Goal: Information Seeking & Learning: Learn about a topic

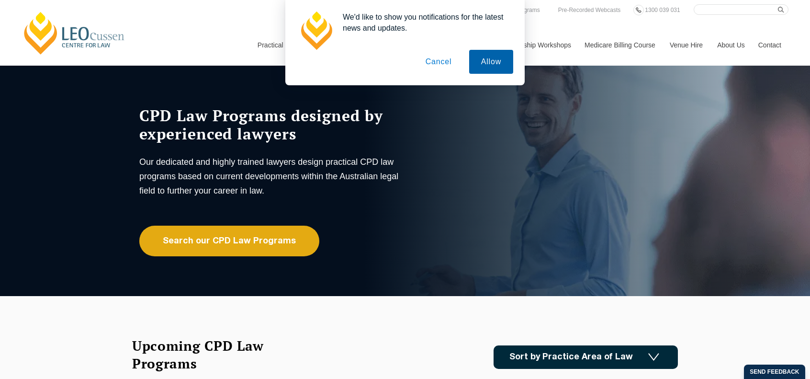
click at [480, 60] on button "Allow" at bounding box center [491, 62] width 44 height 24
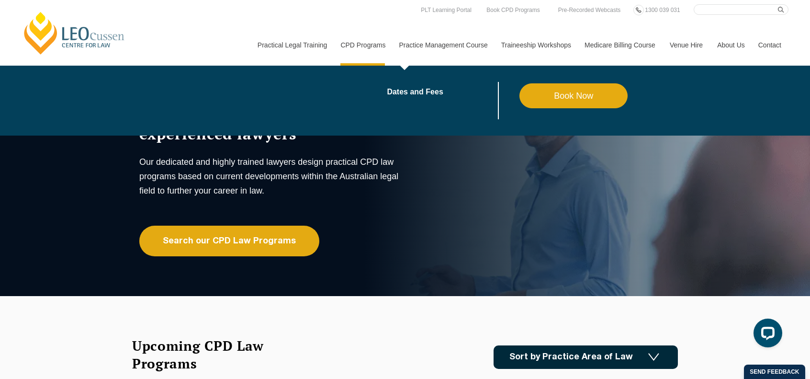
click at [419, 45] on link "Practice Management Course" at bounding box center [443, 44] width 102 height 41
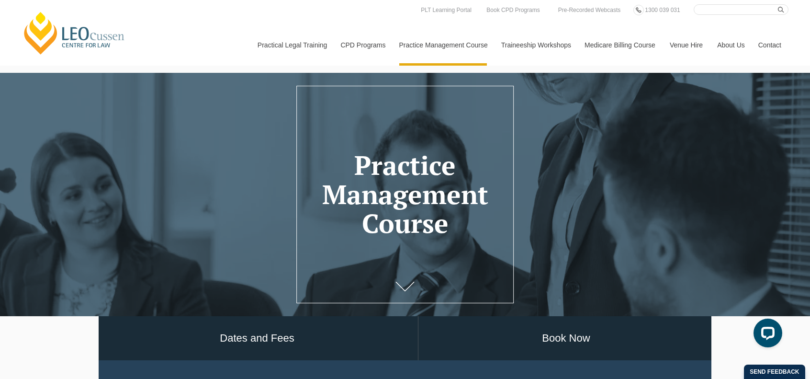
click at [762, 46] on link "Contact" at bounding box center [769, 44] width 37 height 41
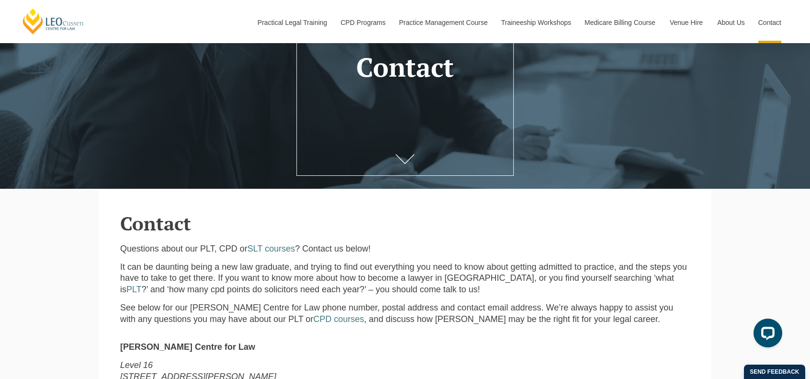
scroll to position [48, 0]
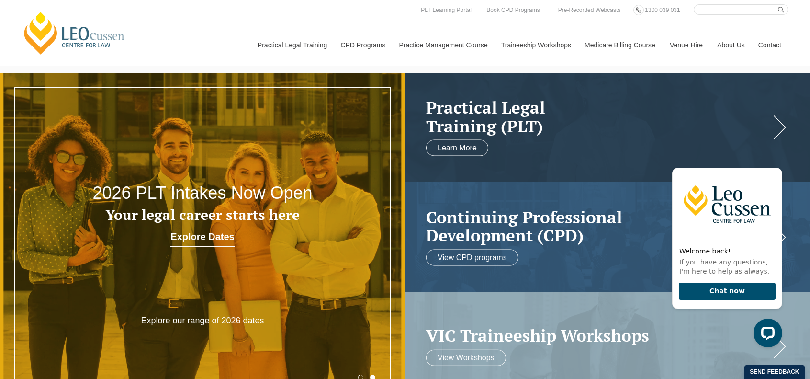
click at [75, 34] on link "[PERSON_NAME] Centre for Law" at bounding box center [75, 33] width 106 height 45
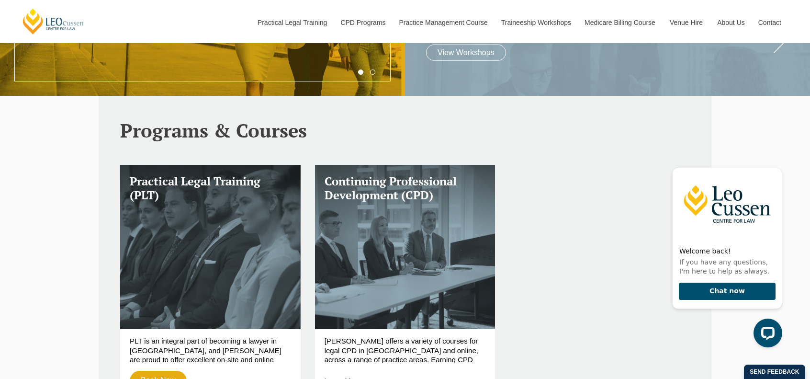
scroll to position [331, 0]
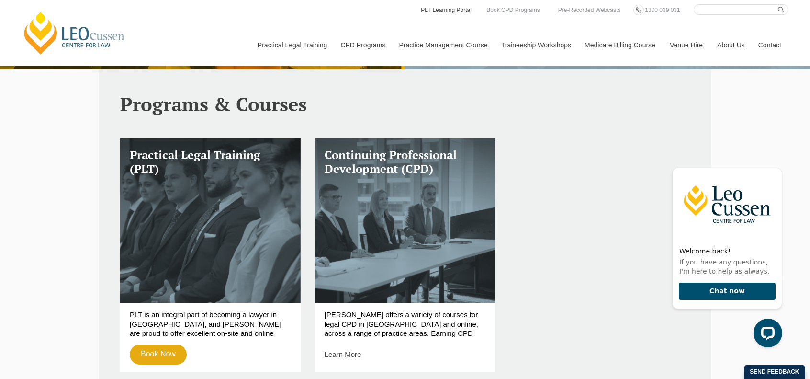
click at [447, 9] on link "PLT Learning Portal" at bounding box center [446, 10] width 53 height 11
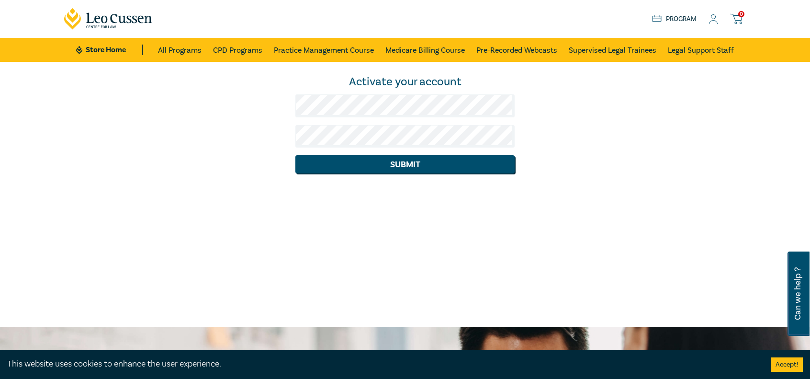
click at [646, 159] on div "Activate your account Submit" at bounding box center [404, 123] width 693 height 99
click at [295, 155] on button "Submit" at bounding box center [405, 164] width 220 height 18
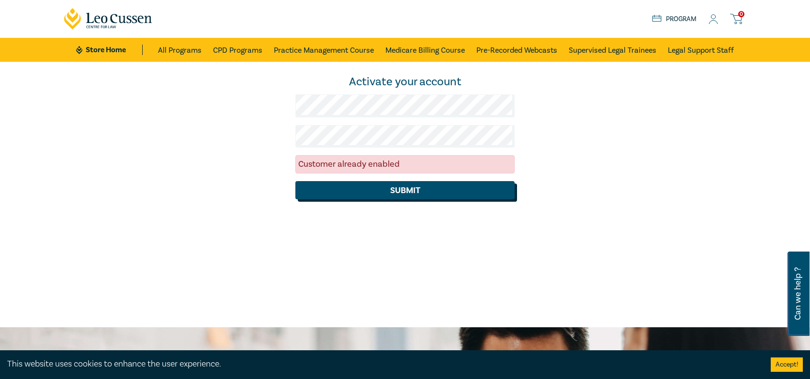
click at [436, 191] on button "Submit" at bounding box center [405, 190] width 220 height 18
click at [709, 21] on icon at bounding box center [713, 19] width 10 height 10
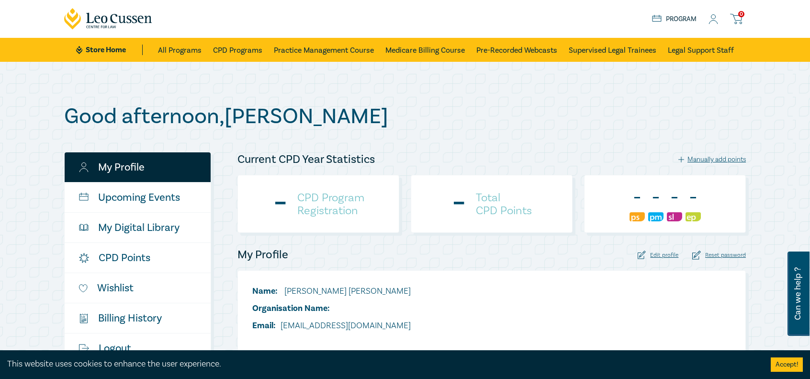
checkbox input "true"
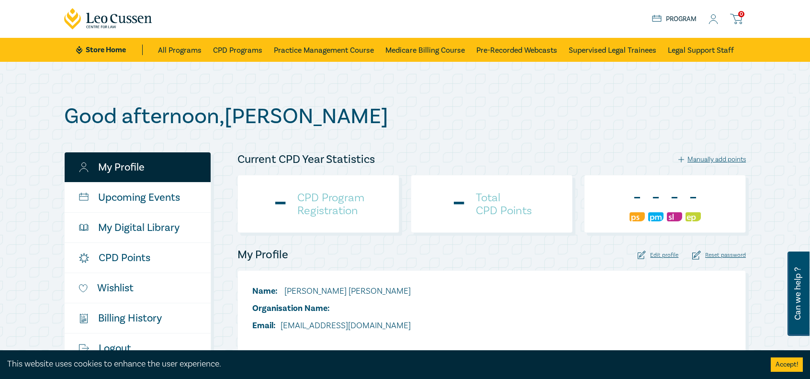
checkbox input "true"
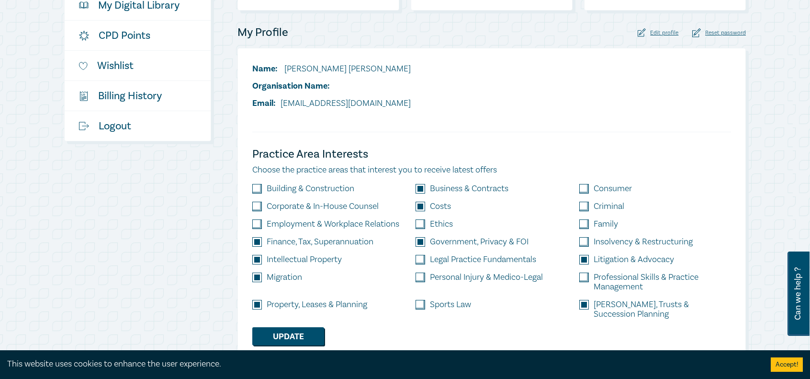
scroll to position [239, 0]
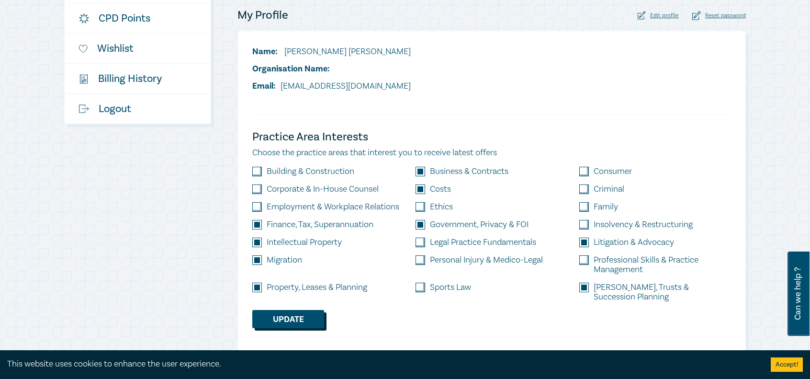
click at [290, 310] on button "Update" at bounding box center [288, 319] width 72 height 18
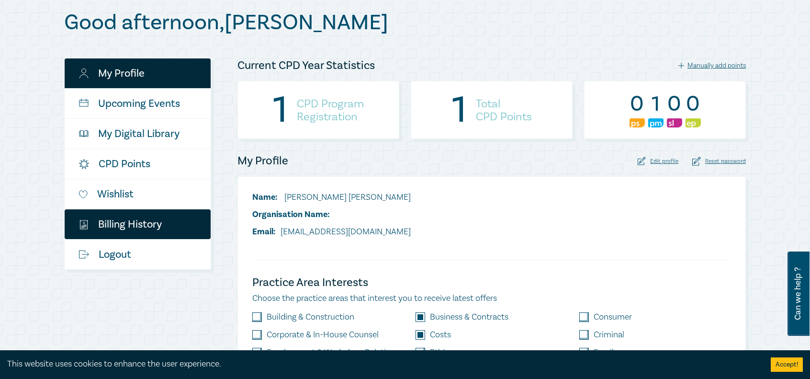
scroll to position [48, 0]
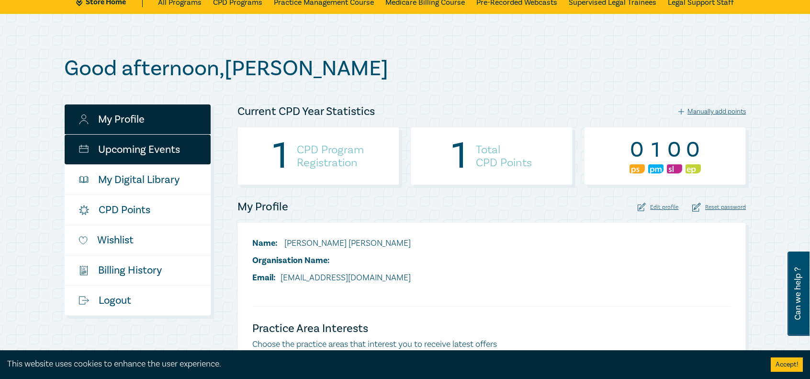
click at [175, 147] on link "Upcoming Events" at bounding box center [138, 149] width 146 height 30
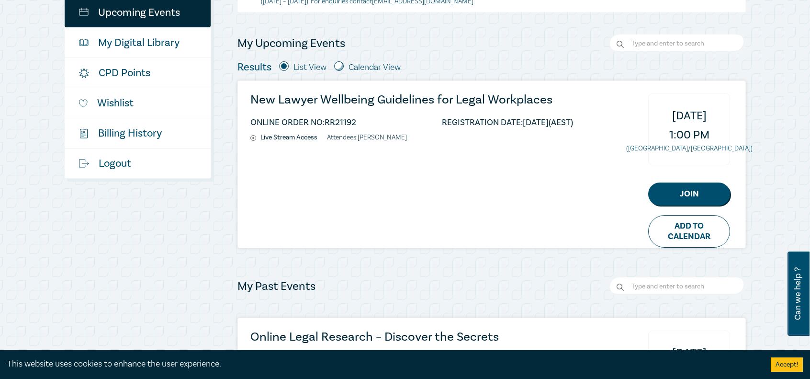
scroll to position [183, 0]
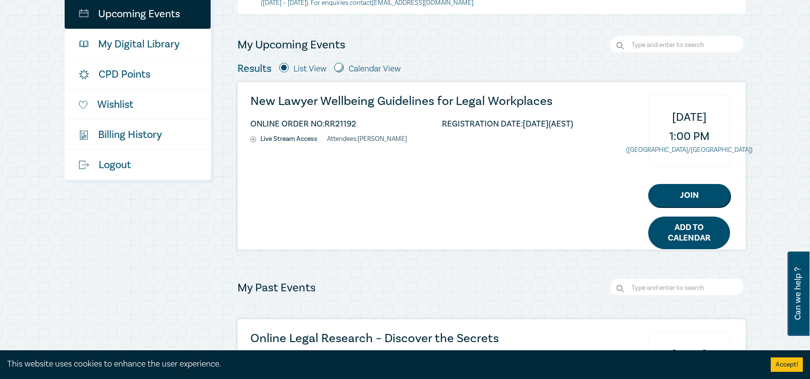
click at [687, 234] on link "Add to Calendar" at bounding box center [689, 232] width 82 height 33
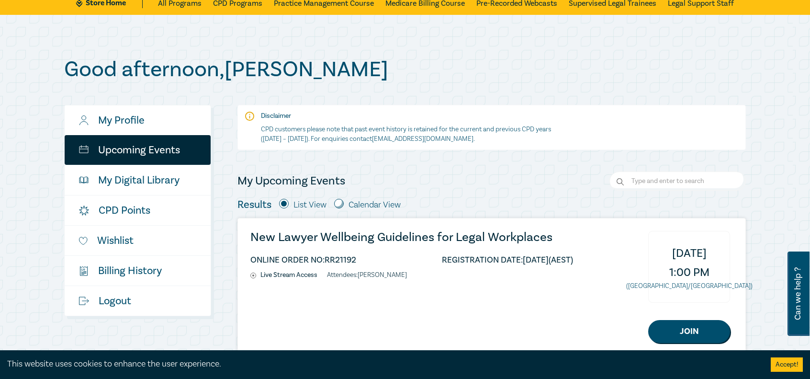
scroll to position [96, 0]
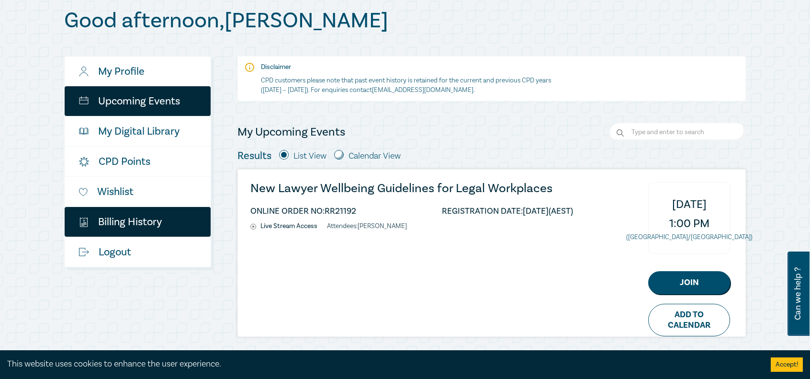
click at [124, 223] on link "$ Billing History" at bounding box center [138, 222] width 146 height 30
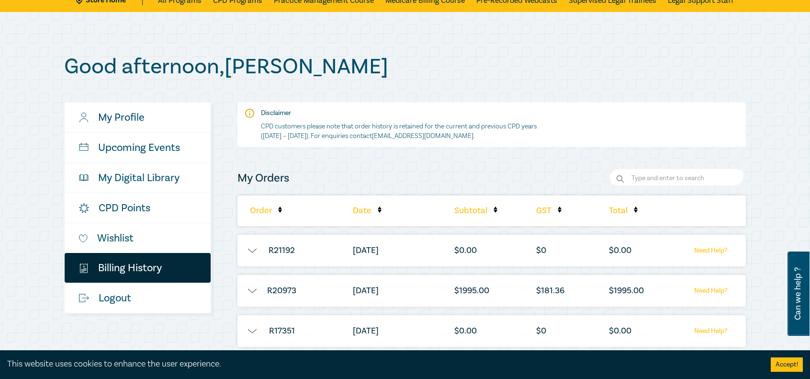
scroll to position [144, 0]
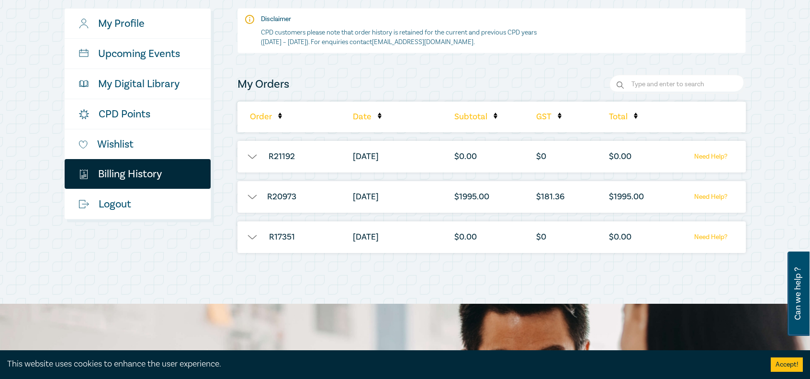
click at [250, 158] on button "button" at bounding box center [251, 157] width 29 height 10
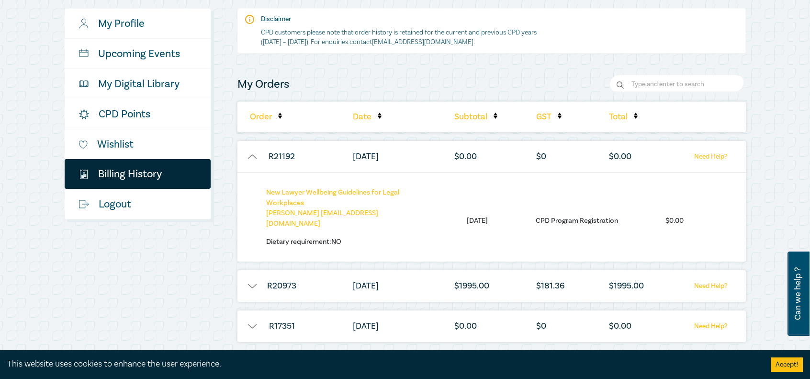
click at [253, 283] on button "button" at bounding box center [251, 286] width 29 height 10
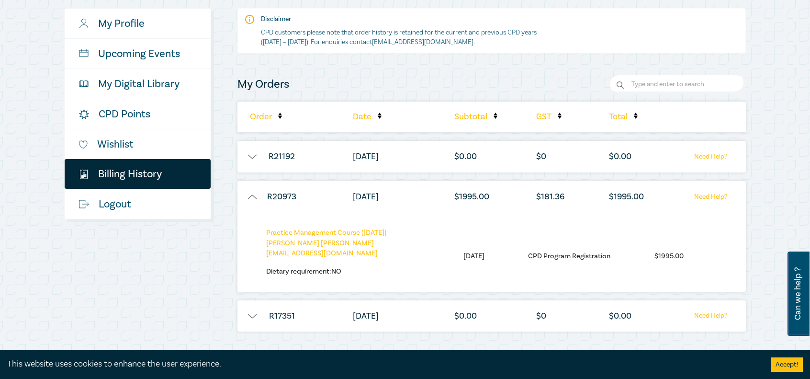
click at [249, 152] on button "button" at bounding box center [251, 157] width 29 height 10
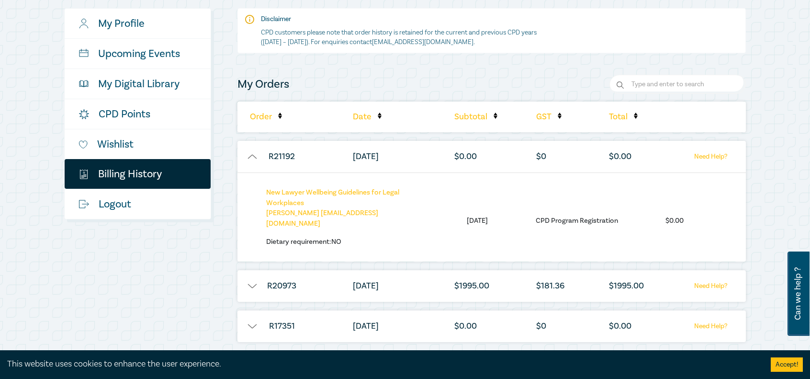
click at [263, 285] on button "button" at bounding box center [251, 286] width 29 height 10
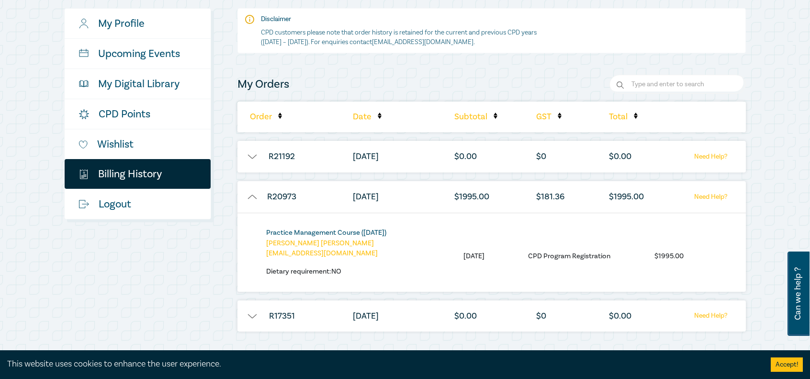
click at [298, 231] on link "Practice Management Course (October 2025)" at bounding box center [326, 232] width 120 height 9
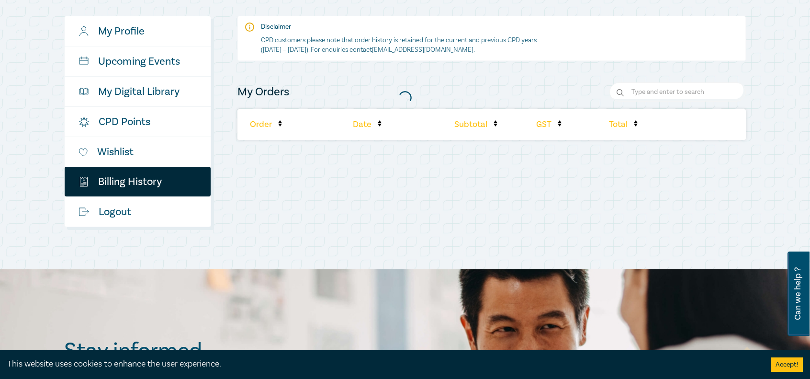
scroll to position [144, 0]
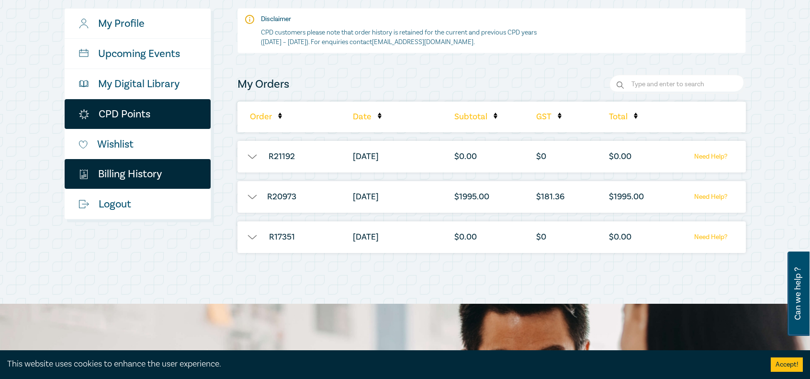
click at [144, 114] on link "CPD Points" at bounding box center [138, 114] width 146 height 30
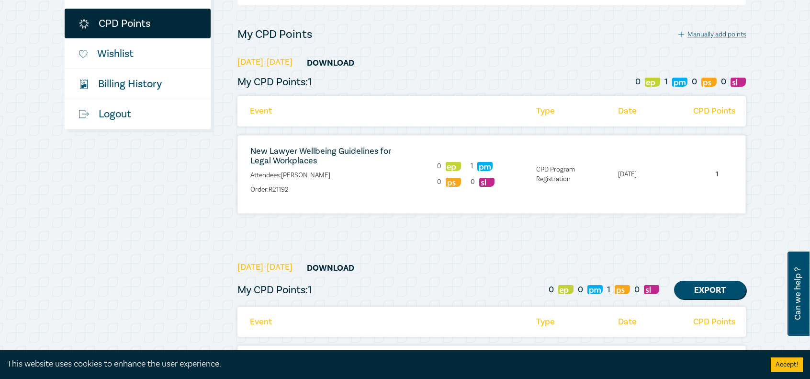
scroll to position [287, 0]
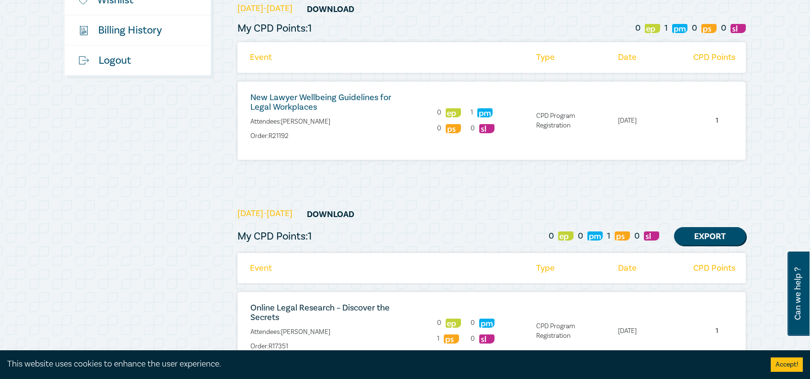
click at [301, 99] on link "New Lawyer Wellbeing Guidelines for Legal Workplaces" at bounding box center [320, 102] width 141 height 21
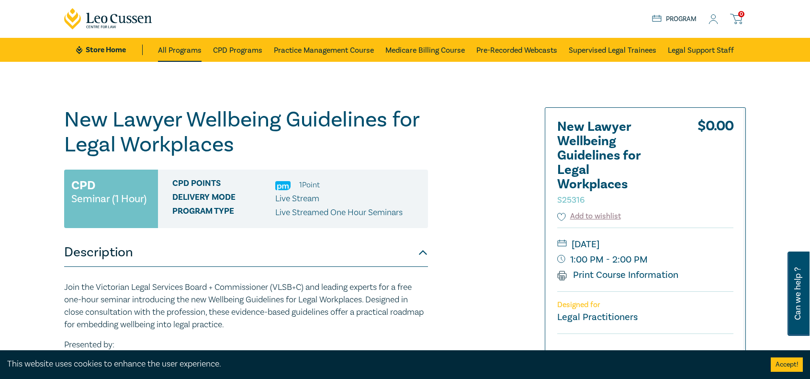
click at [172, 48] on link "All Programs" at bounding box center [180, 50] width 44 height 24
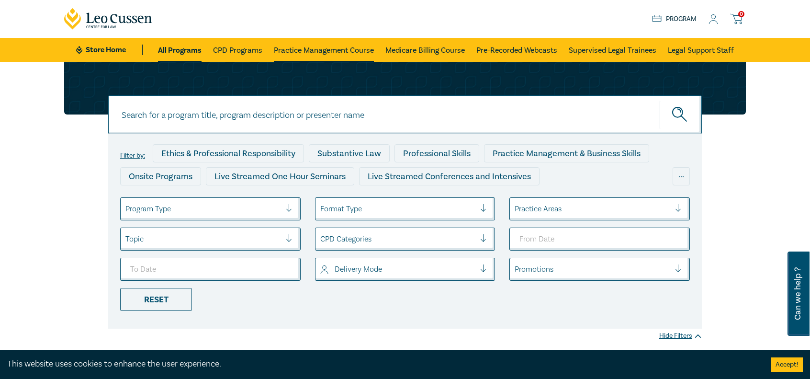
click at [299, 46] on link "Practice Management Course" at bounding box center [324, 50] width 100 height 24
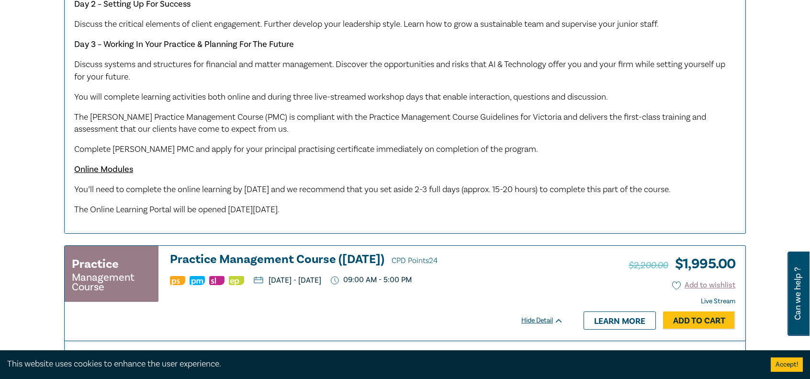
scroll to position [622, 0]
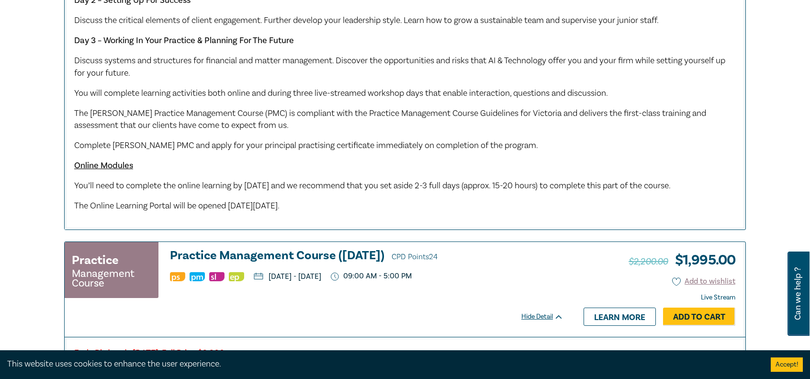
click at [479, 209] on div "Early Bird ends Friday 12 September 2025, Full Price $2,200. Our PMC is designe…" at bounding box center [404, 27] width 661 height 370
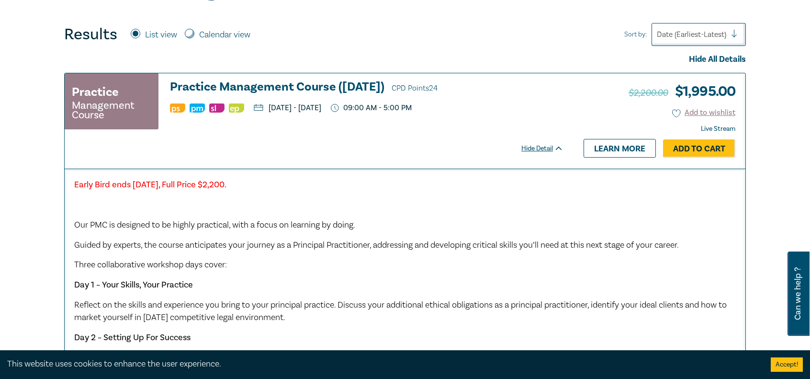
scroll to position [239, 0]
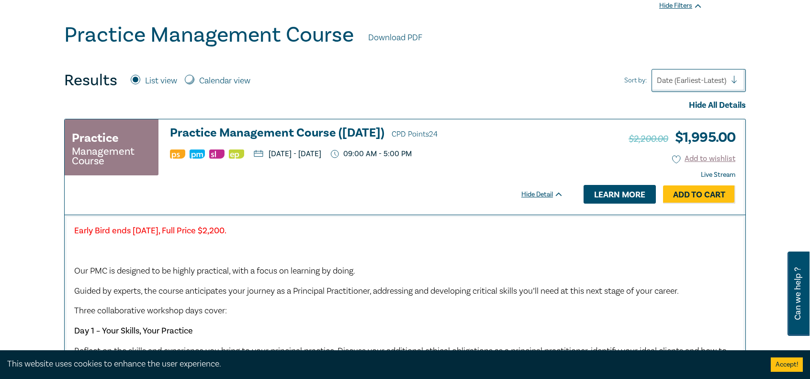
click at [603, 196] on link "Learn more" at bounding box center [619, 194] width 72 height 18
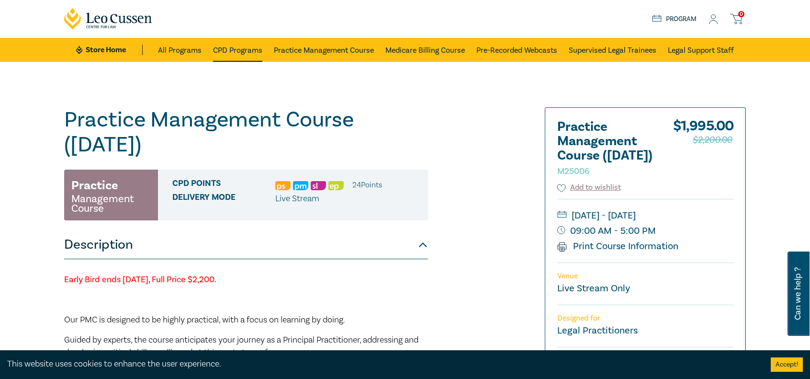
click at [233, 52] on link "CPD Programs" at bounding box center [237, 50] width 49 height 24
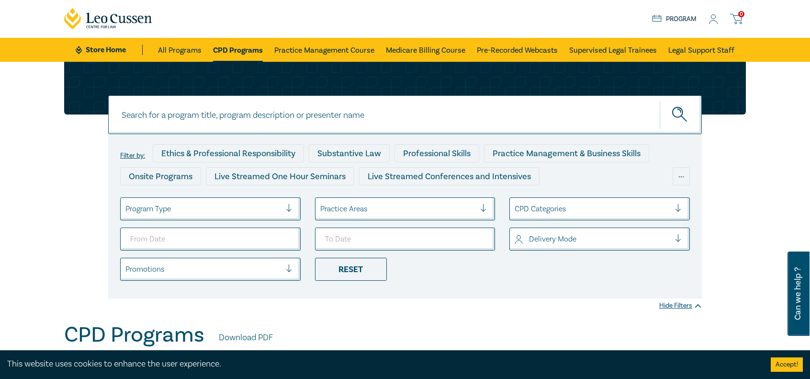
drag, startPoint x: 344, startPoint y: 113, endPoint x: 355, endPoint y: 114, distance: 11.0
click at [344, 114] on input at bounding box center [404, 114] width 593 height 39
click at [660, 100] on button "submit" at bounding box center [681, 114] width 42 height 29
click at [296, 116] on input at bounding box center [394, 115] width 501 height 12
type input "Intellectual Property"
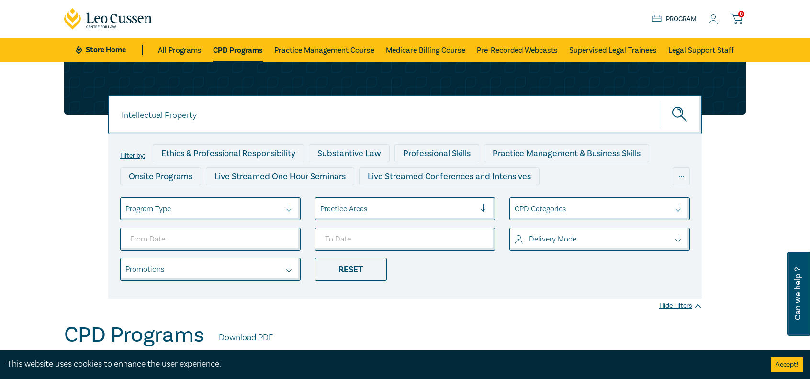
click at [676, 114] on icon "submit" at bounding box center [680, 115] width 17 height 17
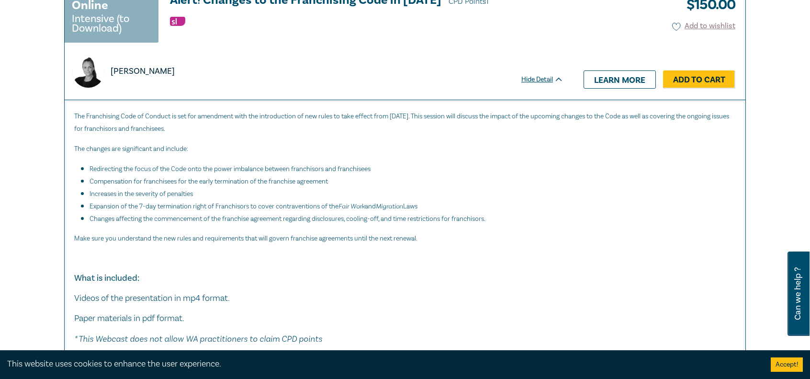
scroll to position [3159, 0]
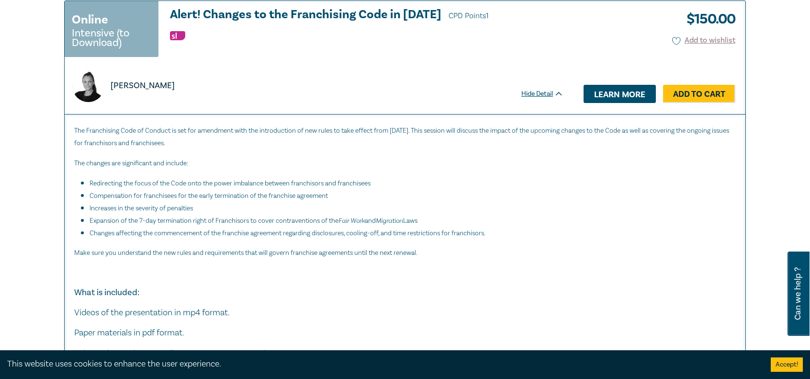
click at [608, 103] on link "Learn more" at bounding box center [619, 94] width 72 height 18
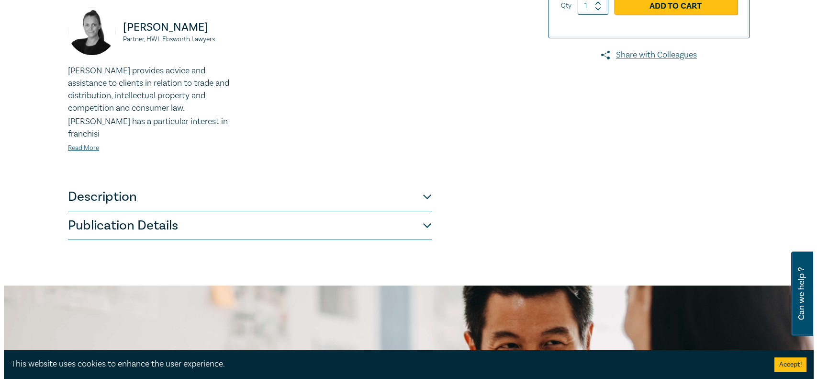
scroll to position [287, 0]
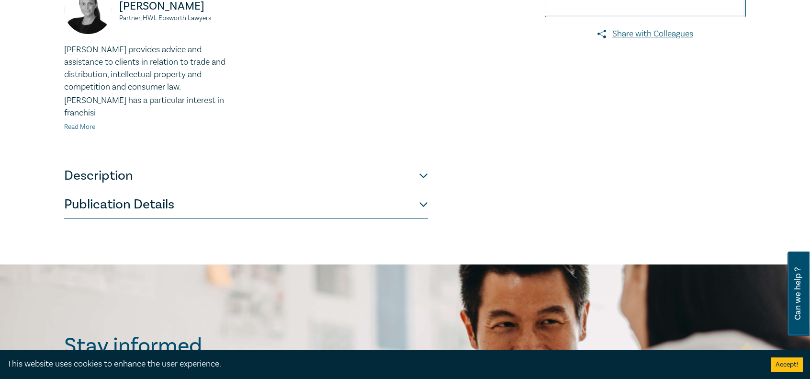
click at [76, 123] on link "Read More" at bounding box center [79, 127] width 31 height 9
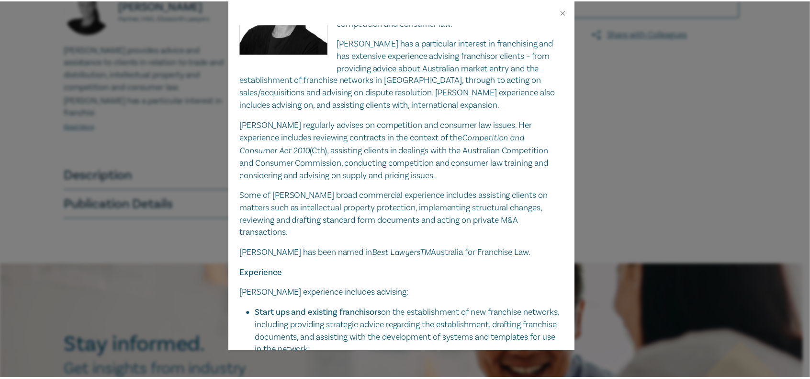
scroll to position [239, 0]
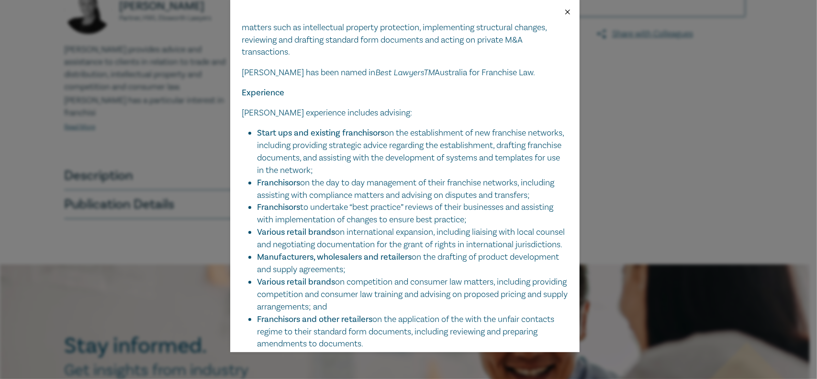
click at [569, 11] on button "Close" at bounding box center [567, 12] width 9 height 9
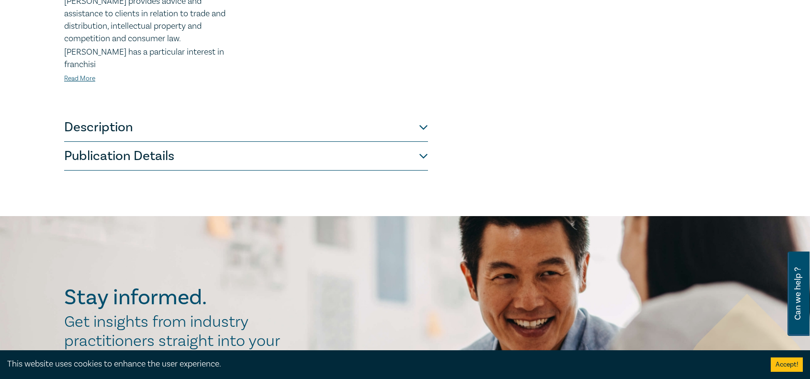
scroll to position [383, 0]
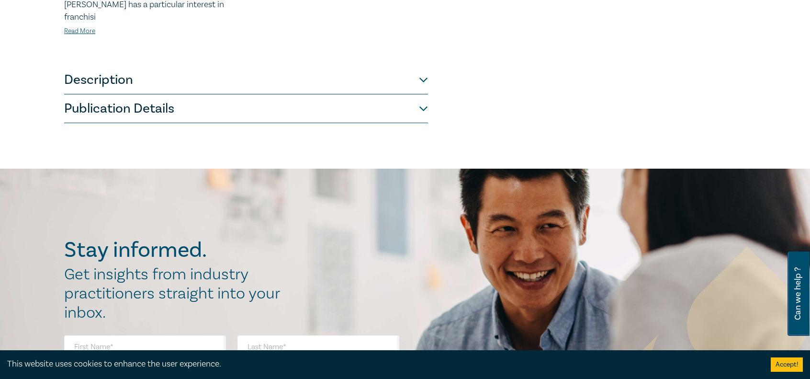
click at [424, 66] on button "Description" at bounding box center [246, 80] width 364 height 29
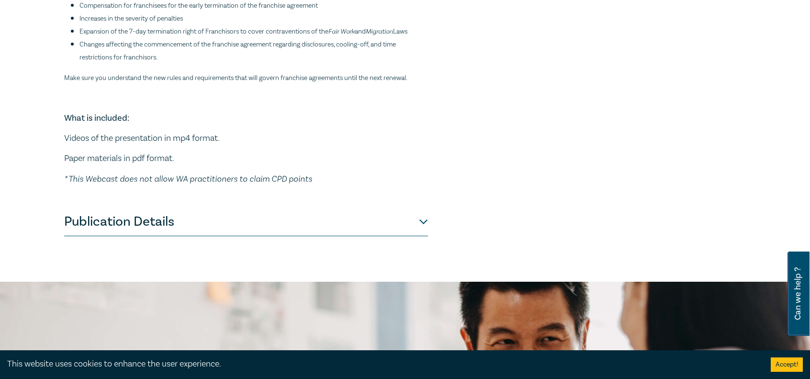
click at [425, 219] on button "Publication Details" at bounding box center [246, 221] width 364 height 29
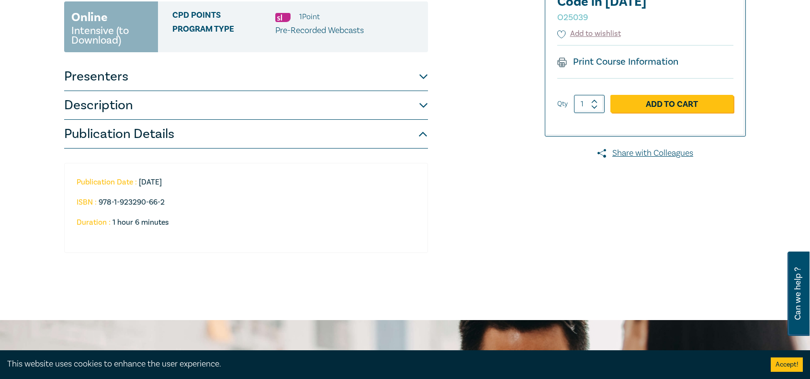
scroll to position [0, 0]
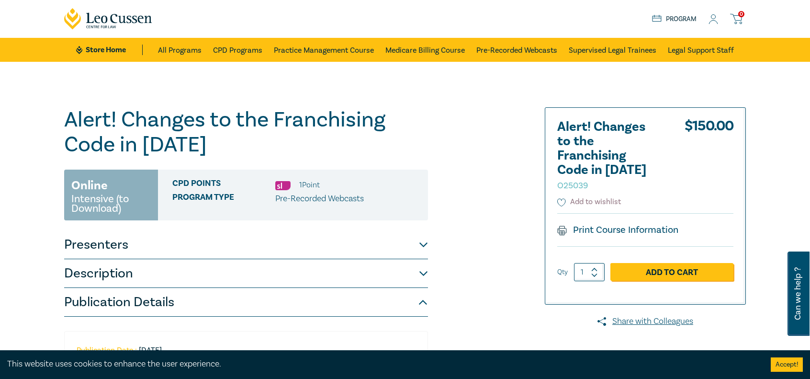
click at [560, 202] on icon at bounding box center [561, 202] width 9 height 9
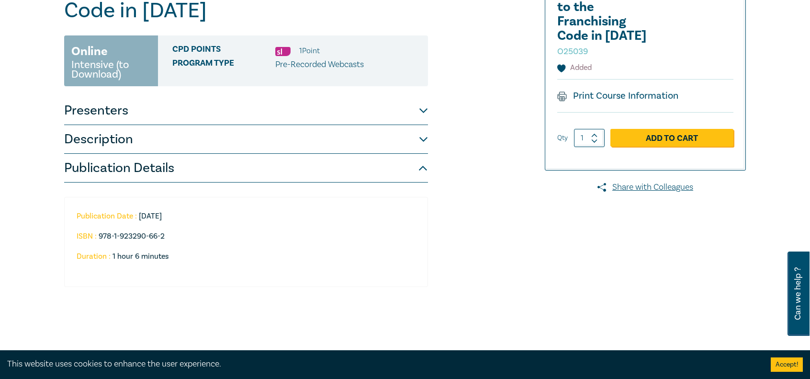
scroll to position [191, 0]
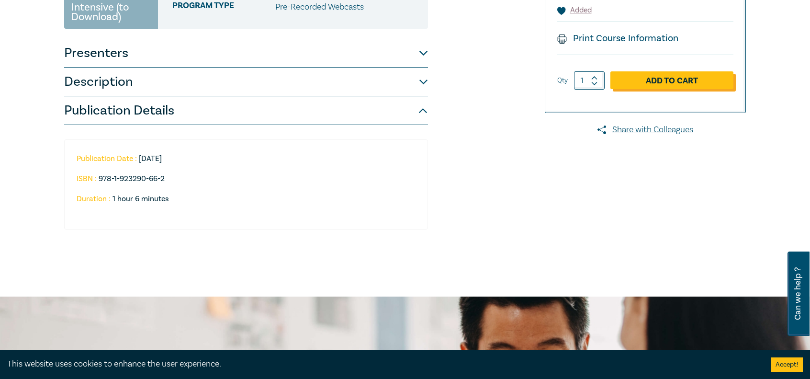
click at [658, 78] on link "Add to Cart" at bounding box center [671, 80] width 123 height 18
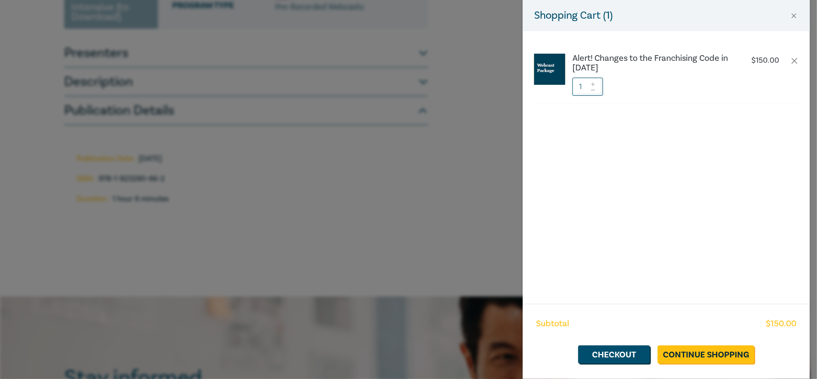
click at [795, 56] on li "Alert! Changes to the Franchising Code in 2025 $ 150.00 1" at bounding box center [666, 74] width 264 height 57
click at [794, 58] on button "button" at bounding box center [795, 61] width 8 height 8
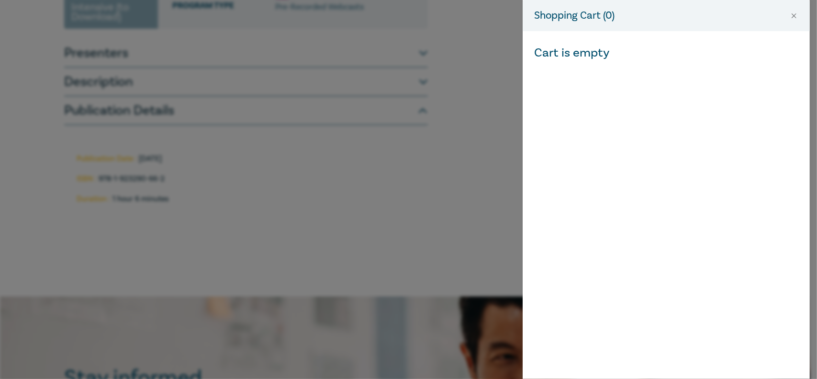
drag, startPoint x: 325, startPoint y: 136, endPoint x: 655, endPoint y: 45, distance: 342.4
click at [330, 141] on div "Shopping Cart ( 0 ) Cart is empty" at bounding box center [408, 189] width 817 height 379
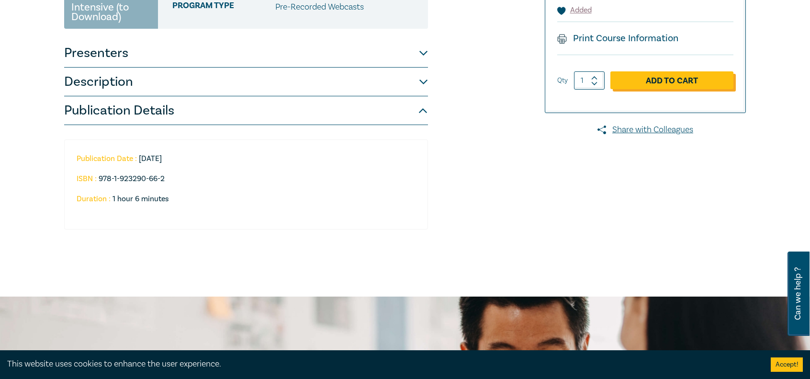
click at [696, 85] on link "Add to Cart" at bounding box center [671, 80] width 123 height 18
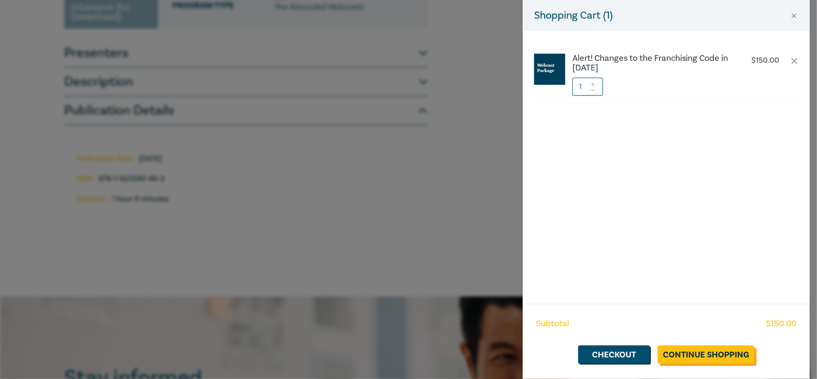
click at [697, 354] on link "Continue Shopping" at bounding box center [706, 354] width 97 height 18
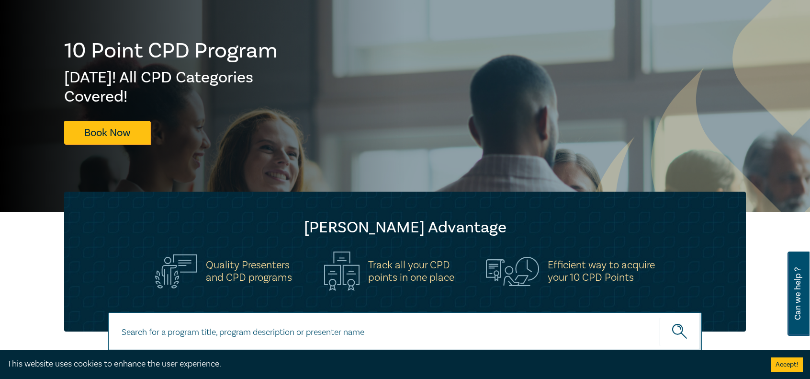
scroll to position [191, 0]
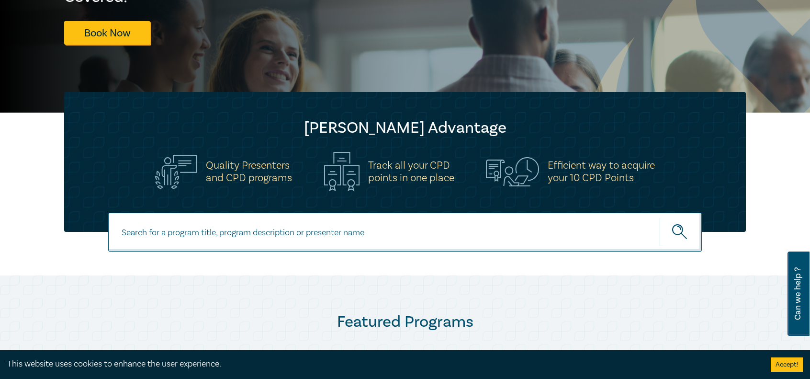
click at [365, 236] on input at bounding box center [404, 232] width 593 height 39
type input "immigration"
click at [660, 217] on button "submit" at bounding box center [681, 231] width 42 height 29
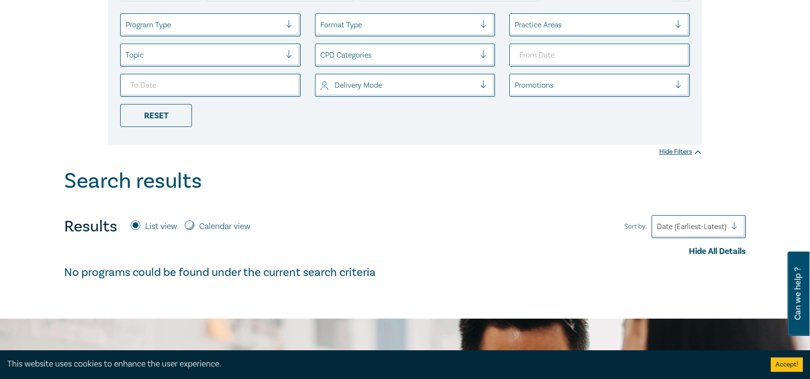
scroll to position [48, 0]
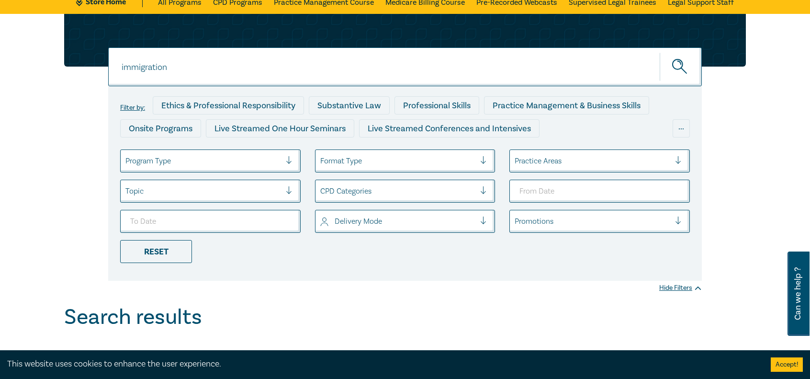
click at [279, 67] on input "immigration" at bounding box center [404, 66] width 593 height 39
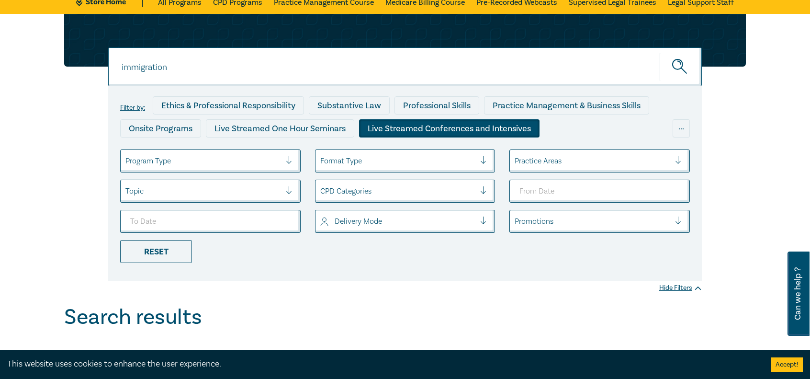
click at [452, 124] on div "Live Streamed Conferences and Intensives" at bounding box center [449, 128] width 180 height 18
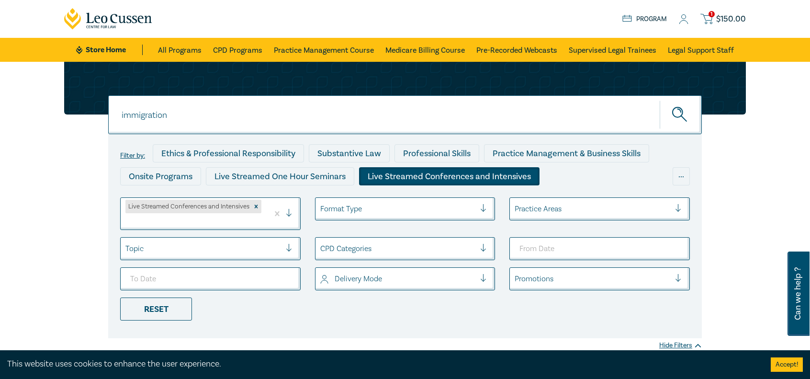
click at [670, 110] on button "submit" at bounding box center [681, 114] width 42 height 29
drag, startPoint x: 178, startPoint y: 116, endPoint x: 20, endPoint y: 116, distance: 158.4
click at [20, 116] on div "immigration immigration immigration Filter by: Ethics & Professional Responsibi…" at bounding box center [405, 212] width 810 height 300
click at [241, 50] on link "CPD Programs" at bounding box center [237, 50] width 49 height 24
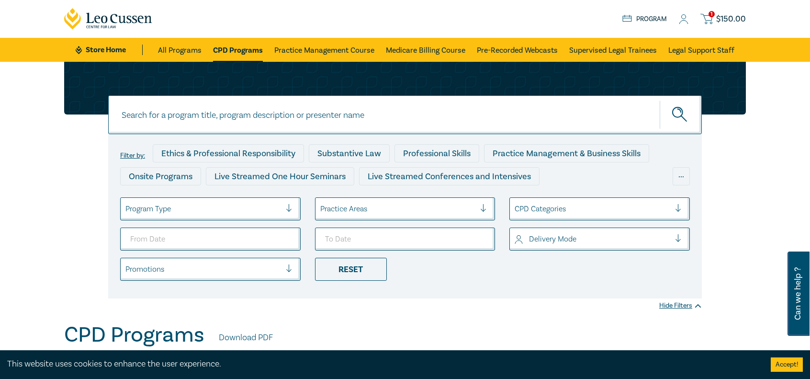
click at [283, 120] on input at bounding box center [404, 114] width 593 height 39
click at [660, 100] on button "submit" at bounding box center [681, 114] width 42 height 29
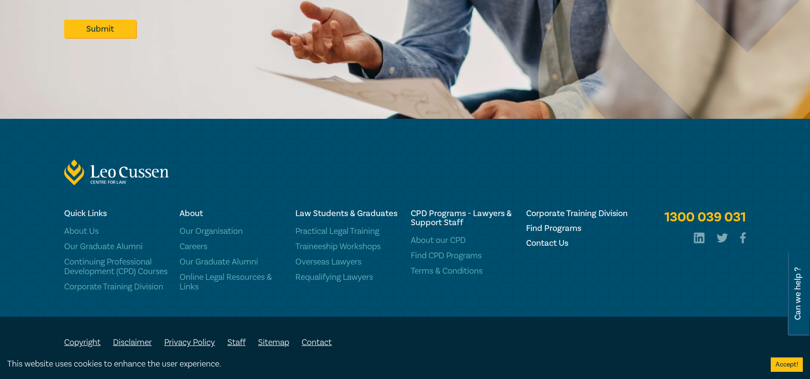
scroll to position [654, 0]
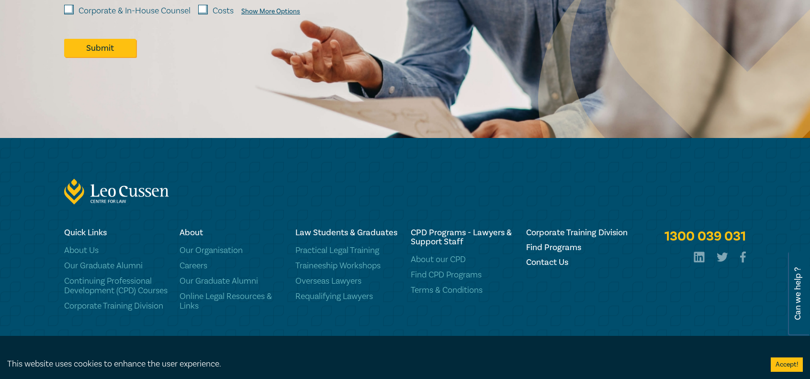
drag, startPoint x: 482, startPoint y: 127, endPoint x: 483, endPoint y: 134, distance: 6.8
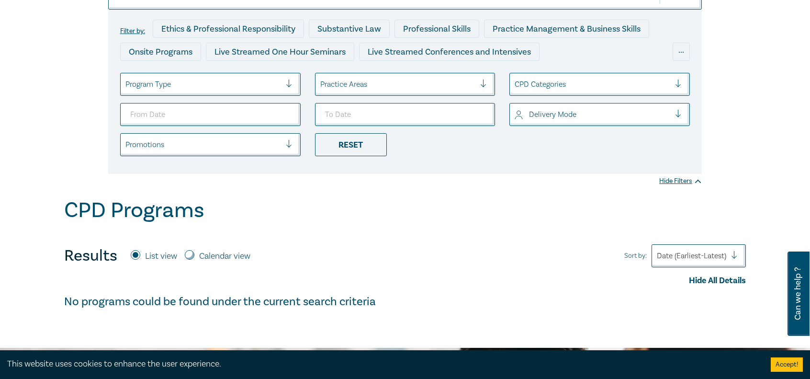
scroll to position [23, 0]
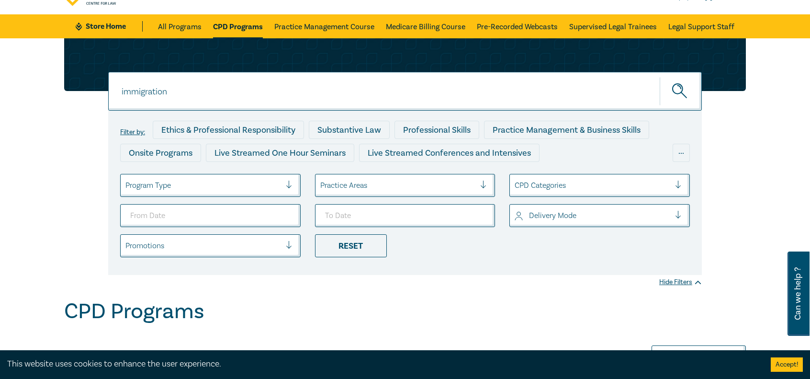
click at [311, 89] on input "immigration" at bounding box center [404, 91] width 593 height 39
type input "i"
click at [167, 29] on link "All Programs" at bounding box center [180, 26] width 44 height 24
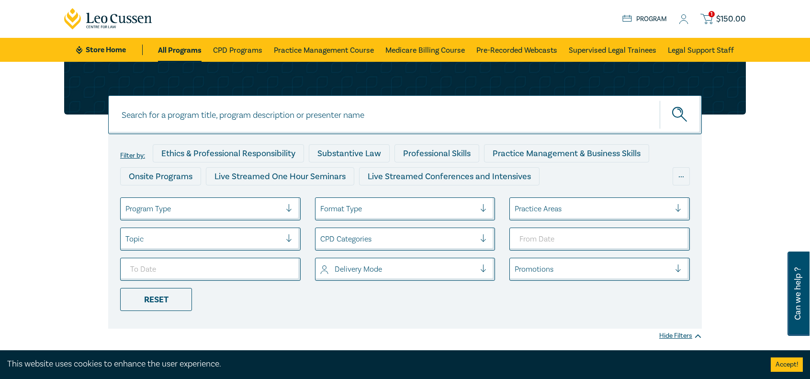
click at [418, 112] on input at bounding box center [404, 114] width 593 height 39
type input "immigration"
click at [660, 100] on button "submit" at bounding box center [681, 114] width 42 height 29
click at [684, 106] on button "submit" at bounding box center [681, 114] width 42 height 29
click at [681, 112] on icon "submit" at bounding box center [680, 115] width 17 height 17
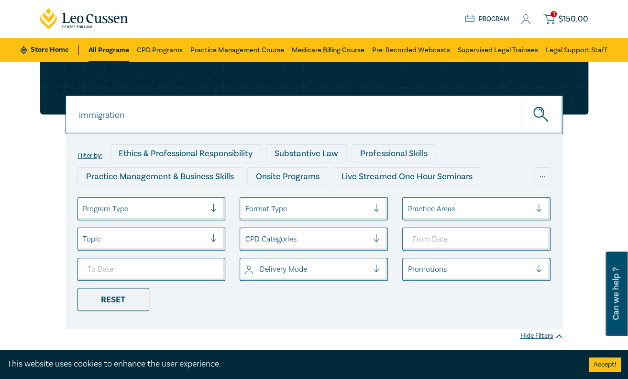
click at [372, 17] on div "1 $ 150.00 Store Home About us Program 1 $ 150.00" at bounding box center [314, 19] width 560 height 38
click at [498, 18] on link "Program" at bounding box center [487, 19] width 45 height 11
click at [109, 45] on link "All Programs" at bounding box center [109, 50] width 41 height 24
click at [91, 50] on link "All Programs" at bounding box center [109, 50] width 41 height 24
click at [545, 112] on icon "submit" at bounding box center [542, 115] width 17 height 17
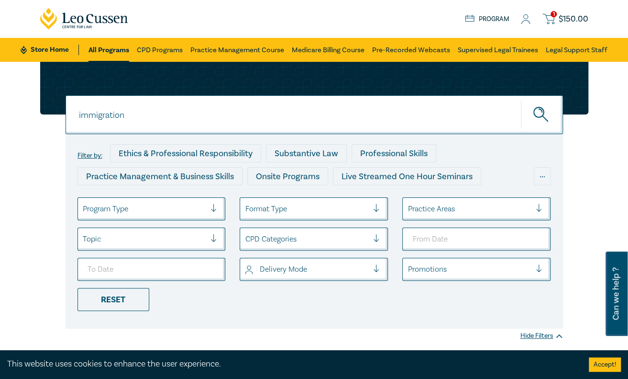
drag, startPoint x: 140, startPoint y: 118, endPoint x: 0, endPoint y: 128, distance: 140.1
click at [0, 128] on div "immigration immigration immigration Filter by: Ethics & Professional Responsibi…" at bounding box center [314, 207] width 628 height 291
type input "Immigration law"
click at [521, 100] on button "submit" at bounding box center [542, 114] width 42 height 29
click at [542, 118] on icon "submit" at bounding box center [542, 115] width 17 height 17
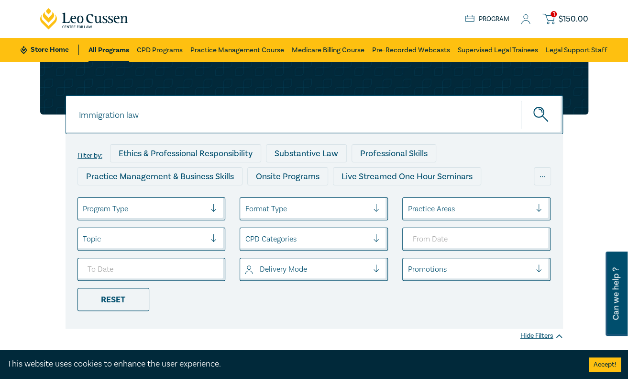
click at [549, 109] on button "submit" at bounding box center [542, 114] width 42 height 29
click at [513, 48] on link "Supervised Legal Trainees" at bounding box center [498, 50] width 80 height 24
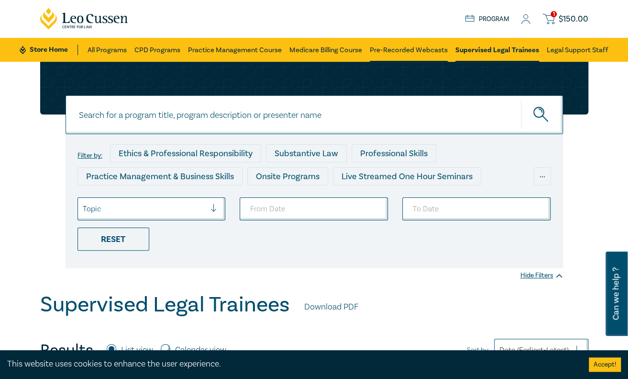
click at [415, 50] on link "Pre-Recorded Webcasts" at bounding box center [409, 50] width 78 height 24
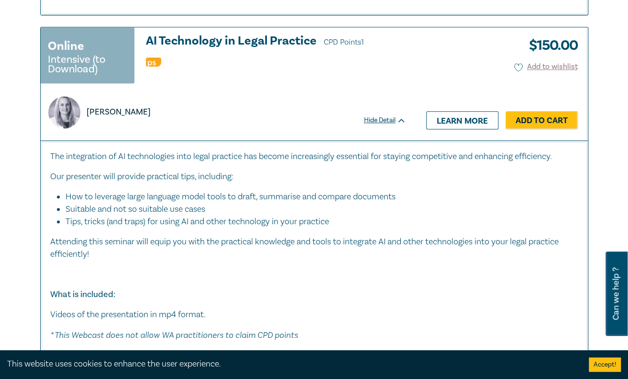
scroll to position [2106, 0]
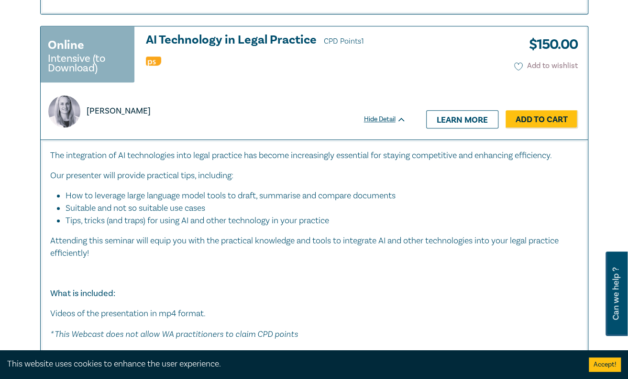
click at [517, 62] on icon at bounding box center [519, 66] width 9 height 9
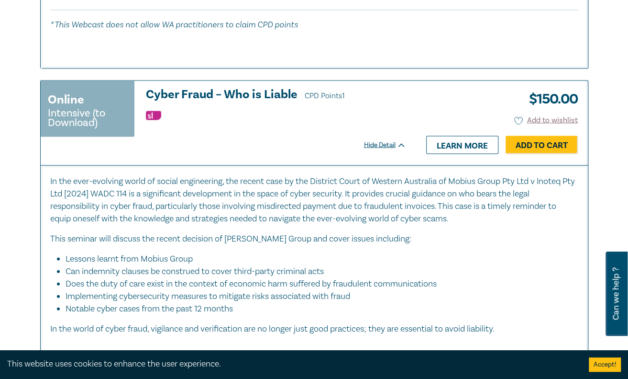
scroll to position [2824, 0]
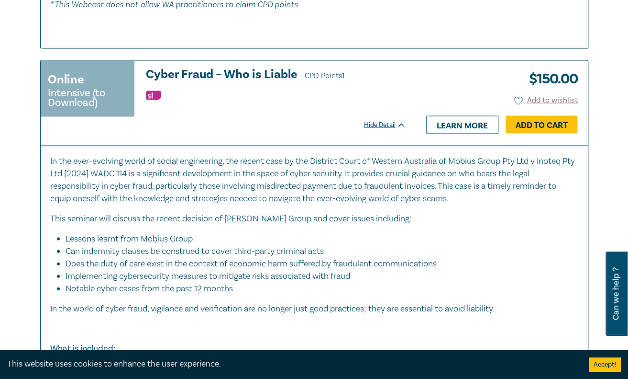
click at [439, 237] on li "Lessons learnt from Mobius Group" at bounding box center [318, 238] width 504 height 12
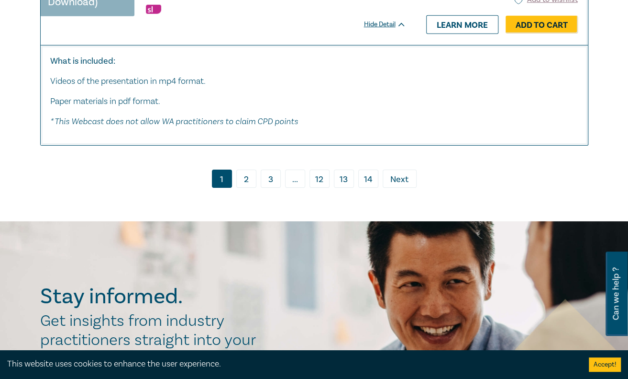
scroll to position [5313, 0]
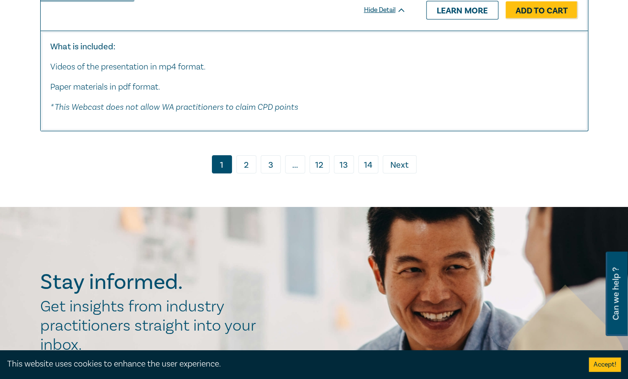
click at [252, 156] on link "2" at bounding box center [246, 164] width 20 height 18
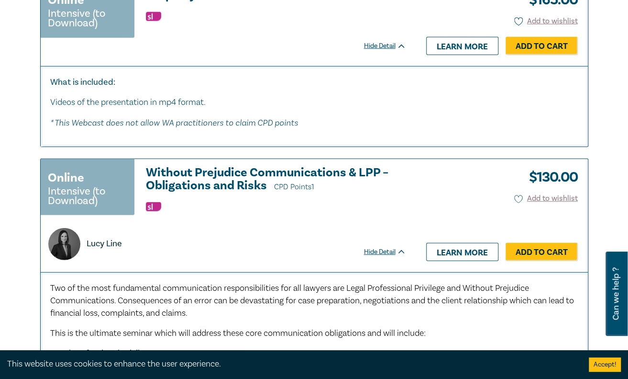
scroll to position [1388, 0]
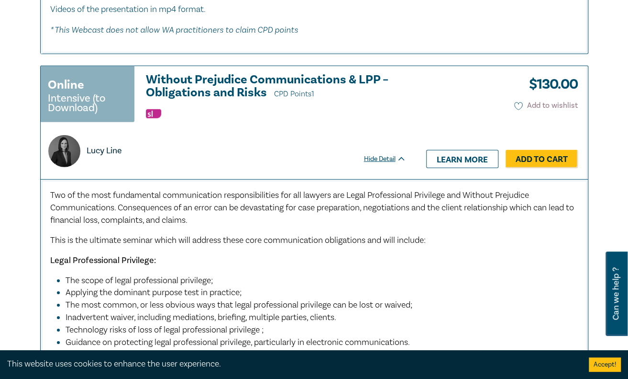
click at [519, 102] on icon at bounding box center [519, 106] width 9 height 9
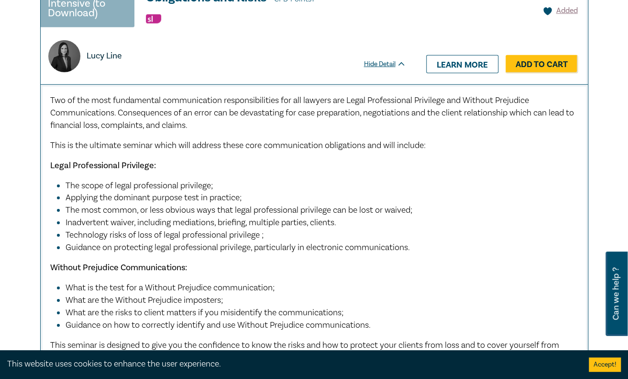
scroll to position [1484, 0]
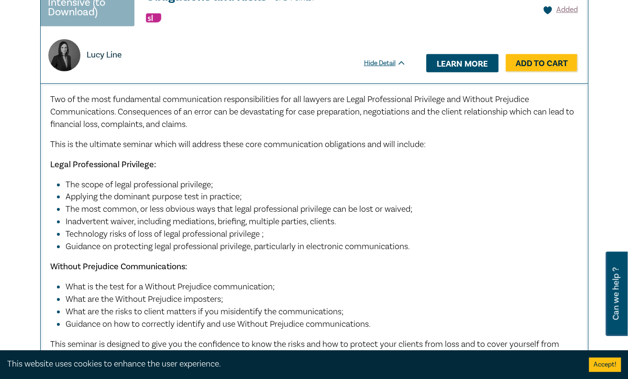
click at [460, 54] on link "Learn more" at bounding box center [462, 63] width 72 height 18
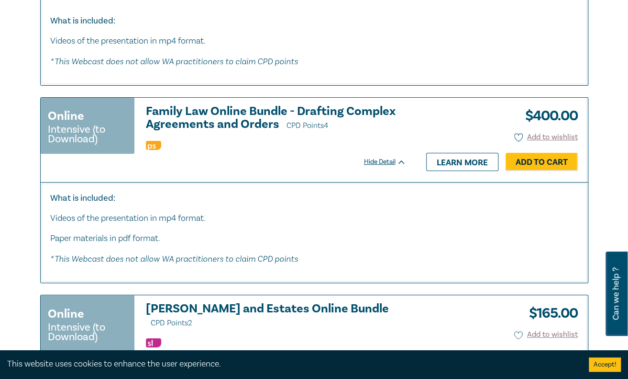
scroll to position [2003, 0]
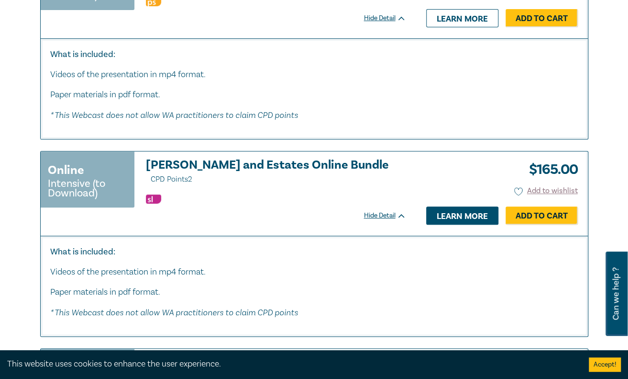
click at [455, 206] on link "Learn more" at bounding box center [462, 215] width 72 height 18
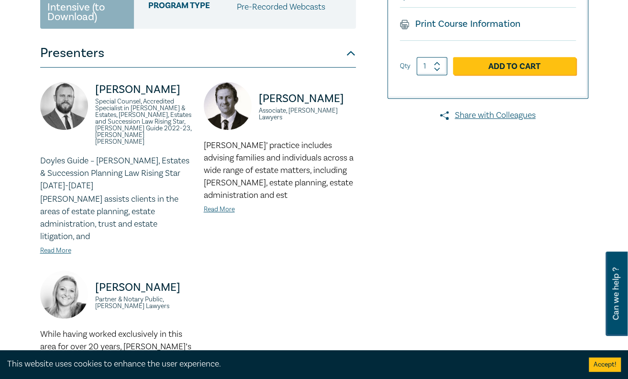
scroll to position [239, 0]
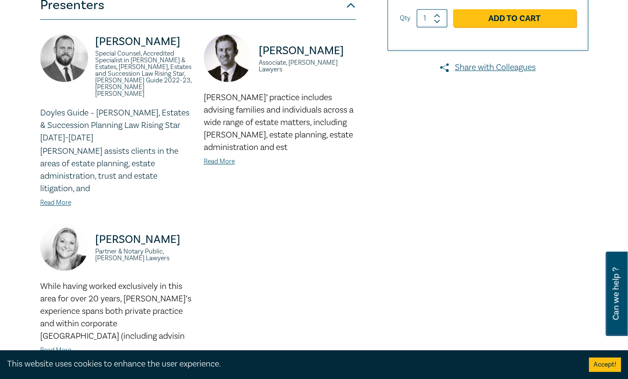
click at [52, 346] on link "Read More" at bounding box center [55, 350] width 31 height 9
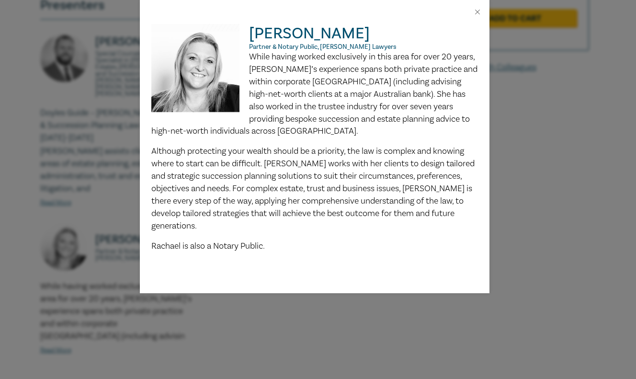
click at [576, 214] on div "[PERSON_NAME] Partner & Notary Public, [PERSON_NAME] Lawyers While having worke…" at bounding box center [318, 189] width 636 height 379
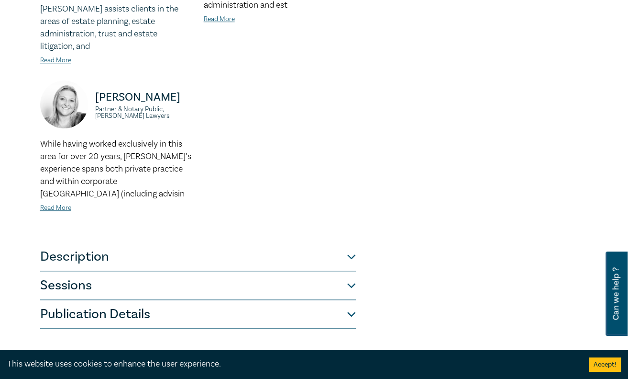
scroll to position [526, 0]
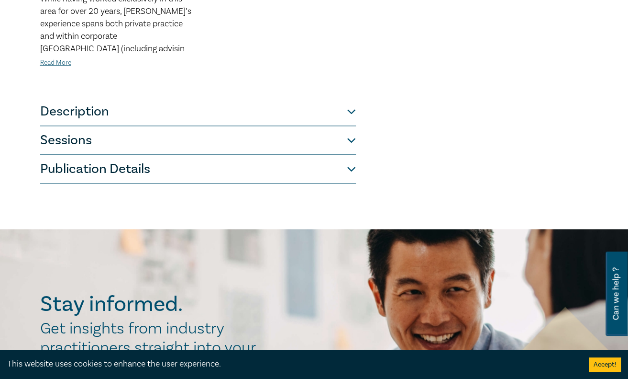
click at [347, 97] on button "Description" at bounding box center [198, 111] width 316 height 29
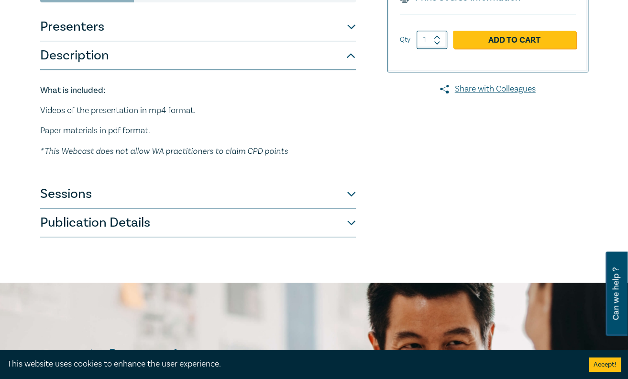
scroll to position [189, 0]
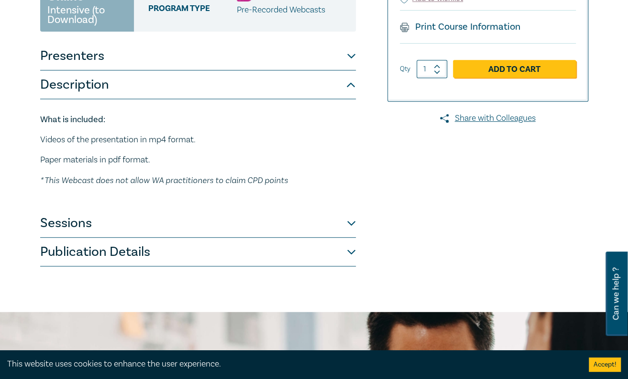
click at [353, 209] on button "Sessions" at bounding box center [198, 223] width 316 height 29
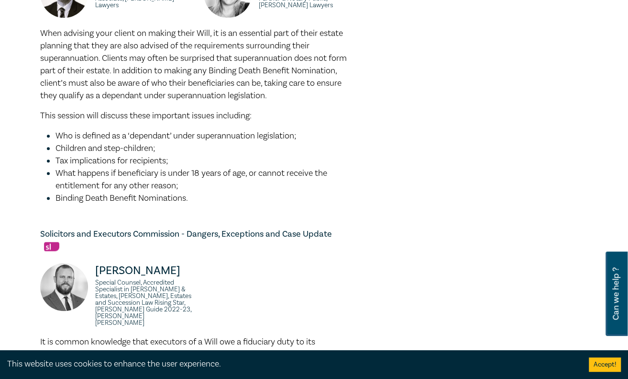
scroll to position [428, 0]
